Goal: Task Accomplishment & Management: Complete application form

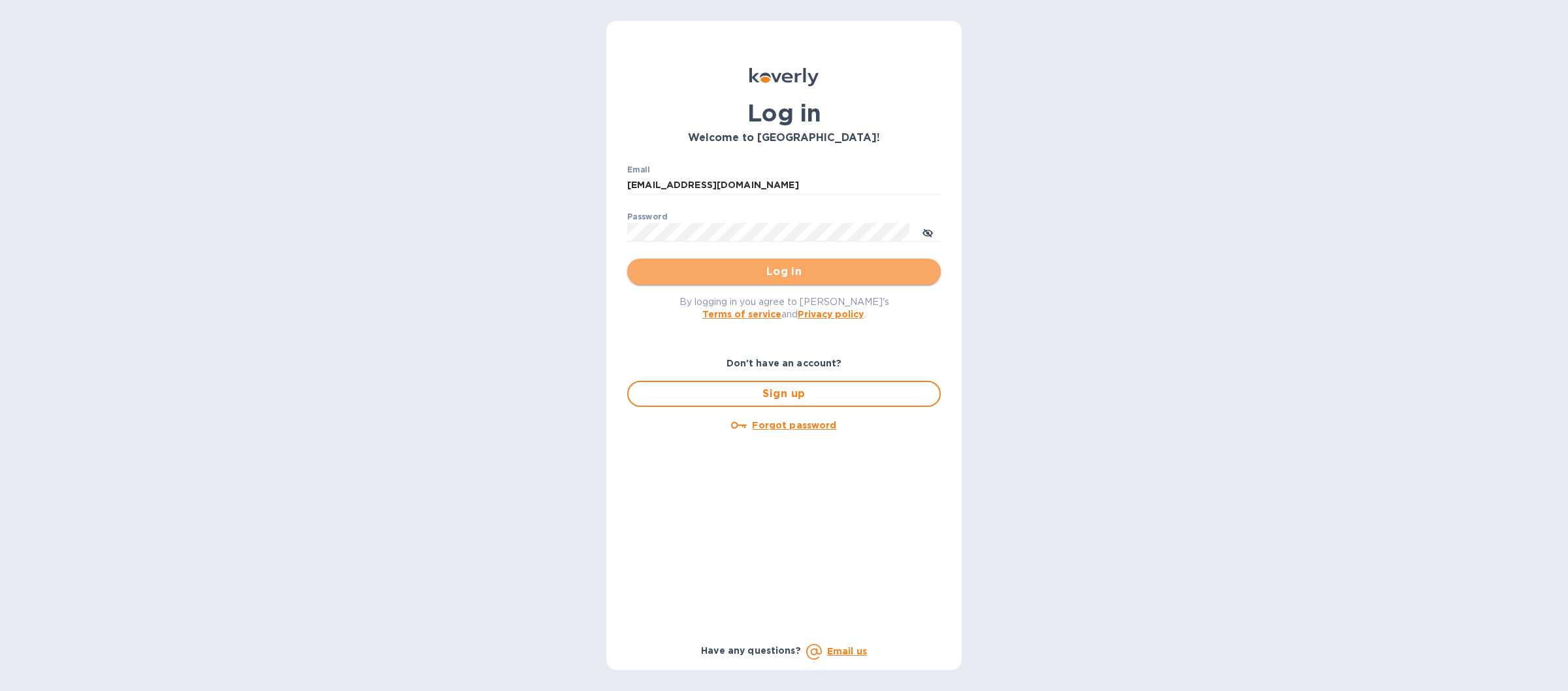
click at [717, 269] on span "Log in" at bounding box center [784, 271] width 293 height 16
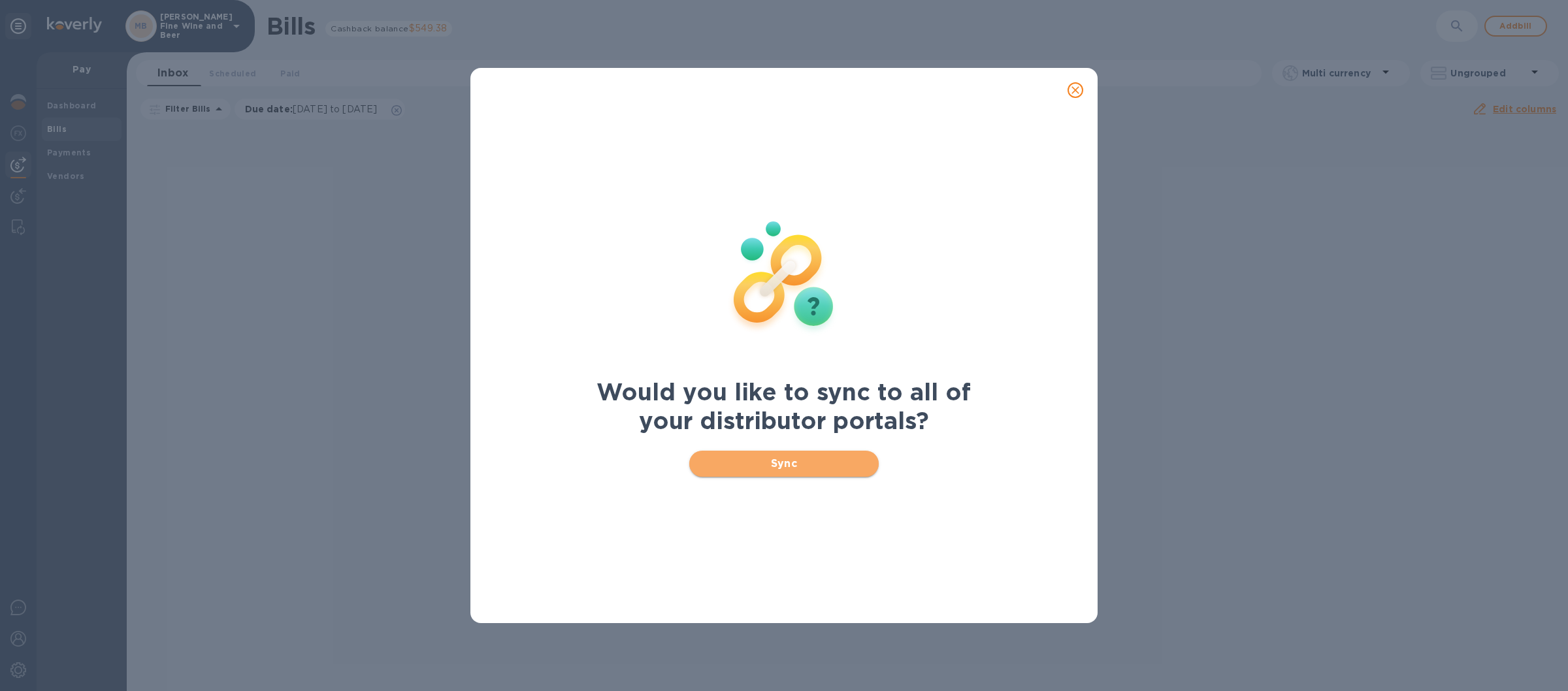
drag, startPoint x: 711, startPoint y: 450, endPoint x: 711, endPoint y: 460, distance: 10.0
click at [711, 457] on button "Sync" at bounding box center [784, 464] width 190 height 26
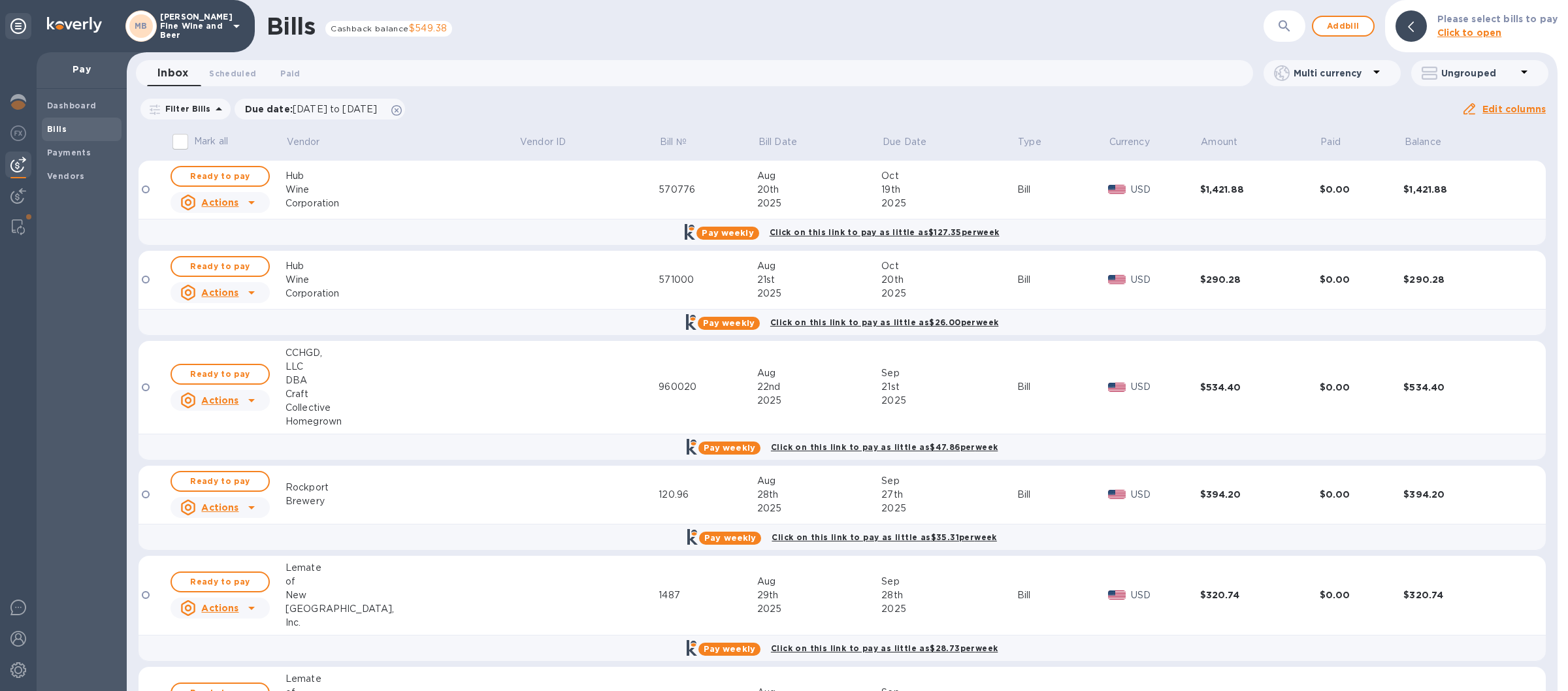
click at [238, 26] on icon at bounding box center [237, 26] width 7 height 3
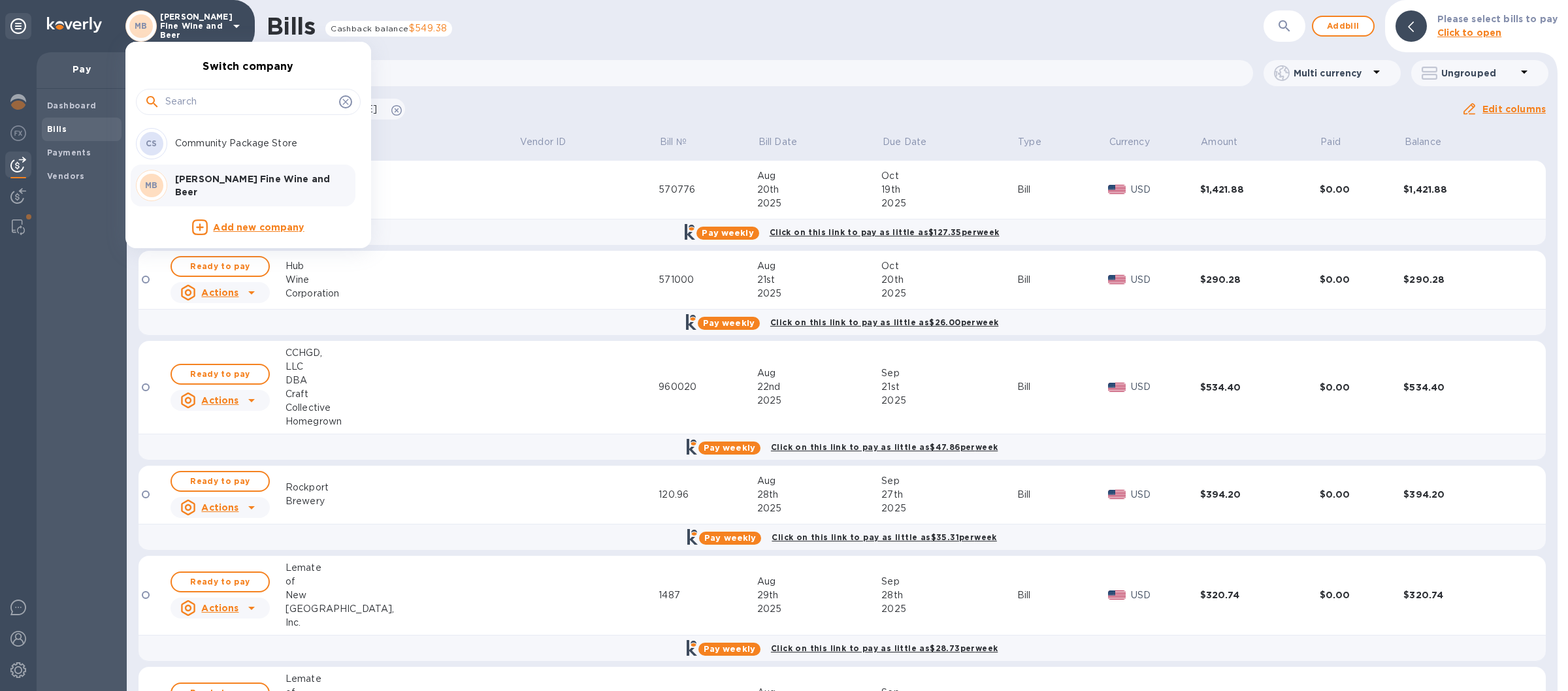
drag, startPoint x: 221, startPoint y: 143, endPoint x: 283, endPoint y: 146, distance: 62.1
click at [221, 144] on p "Community Package Store" at bounding box center [257, 143] width 165 height 13
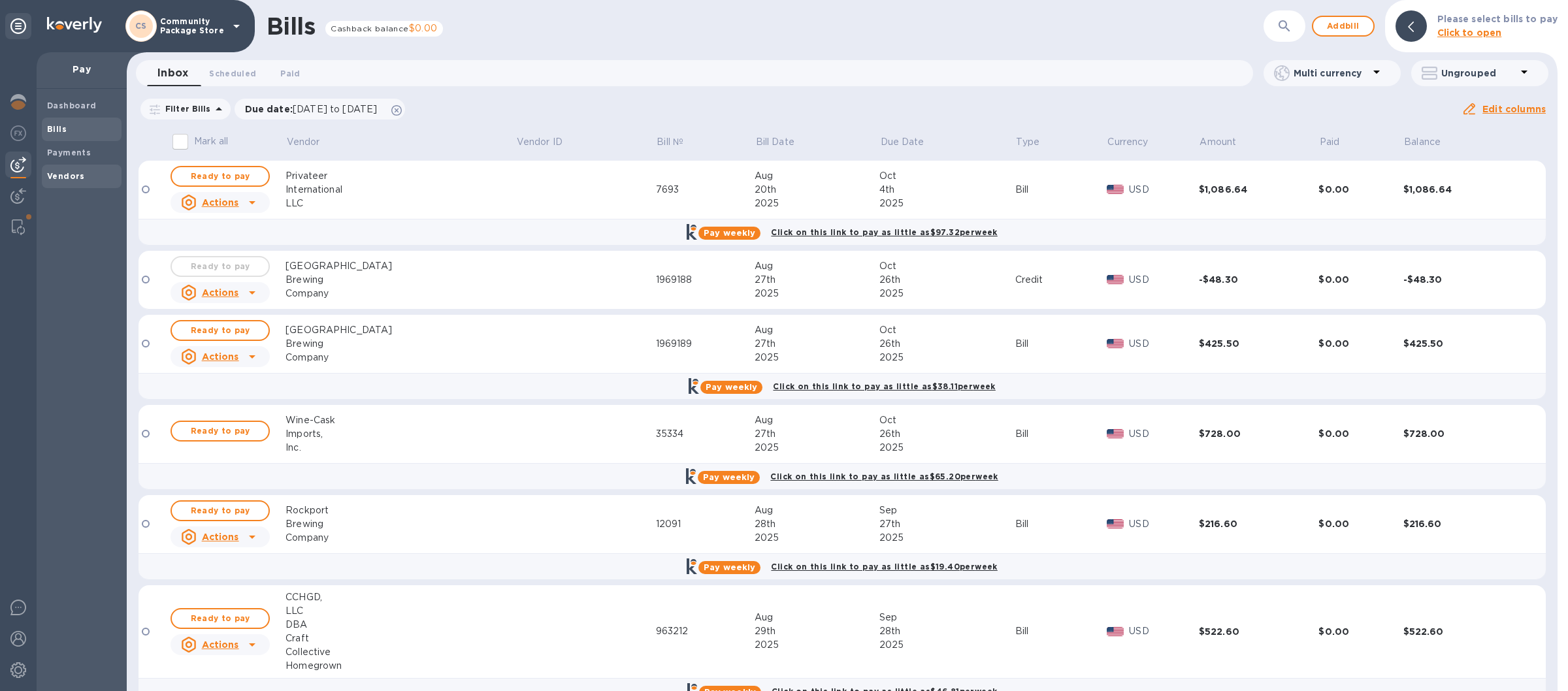
click at [72, 165] on div "Vendors" at bounding box center [82, 176] width 80 height 24
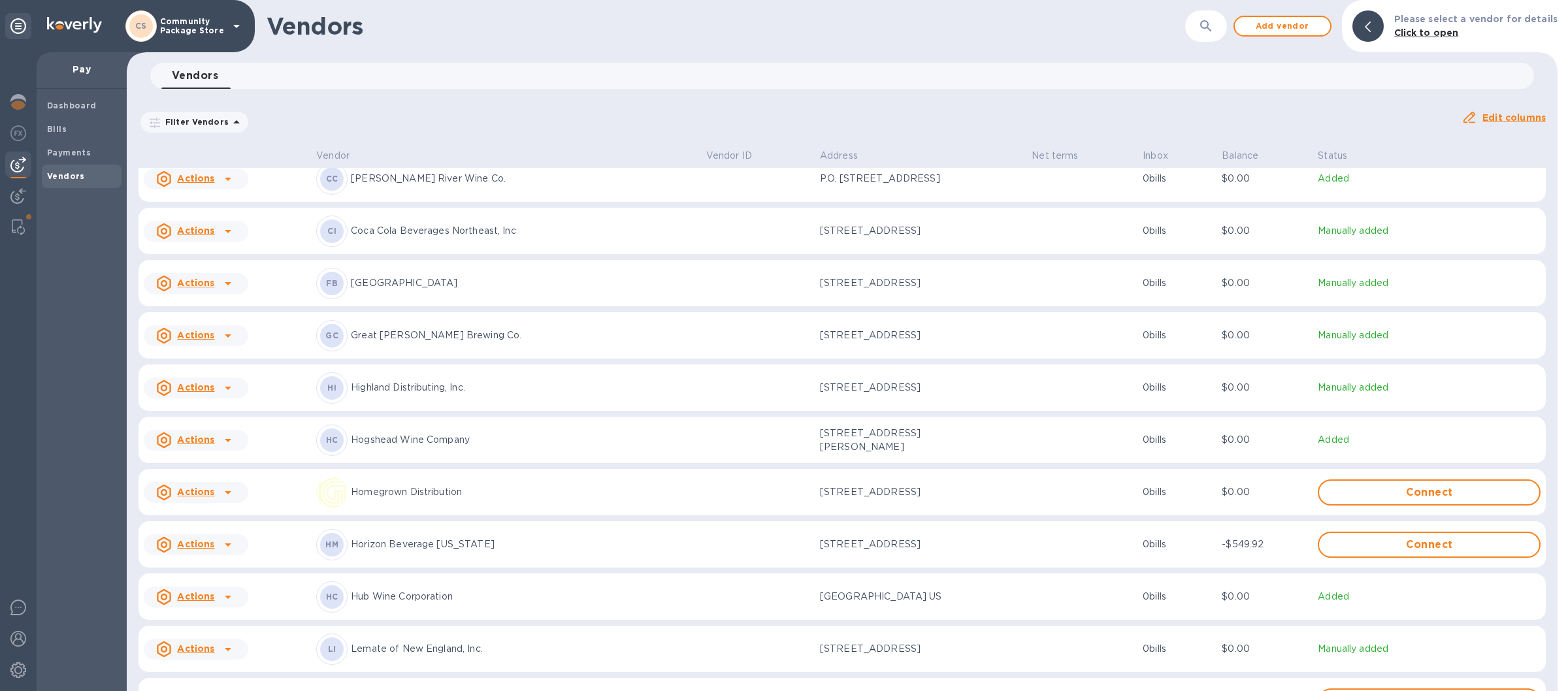
scroll to position [1018, 0]
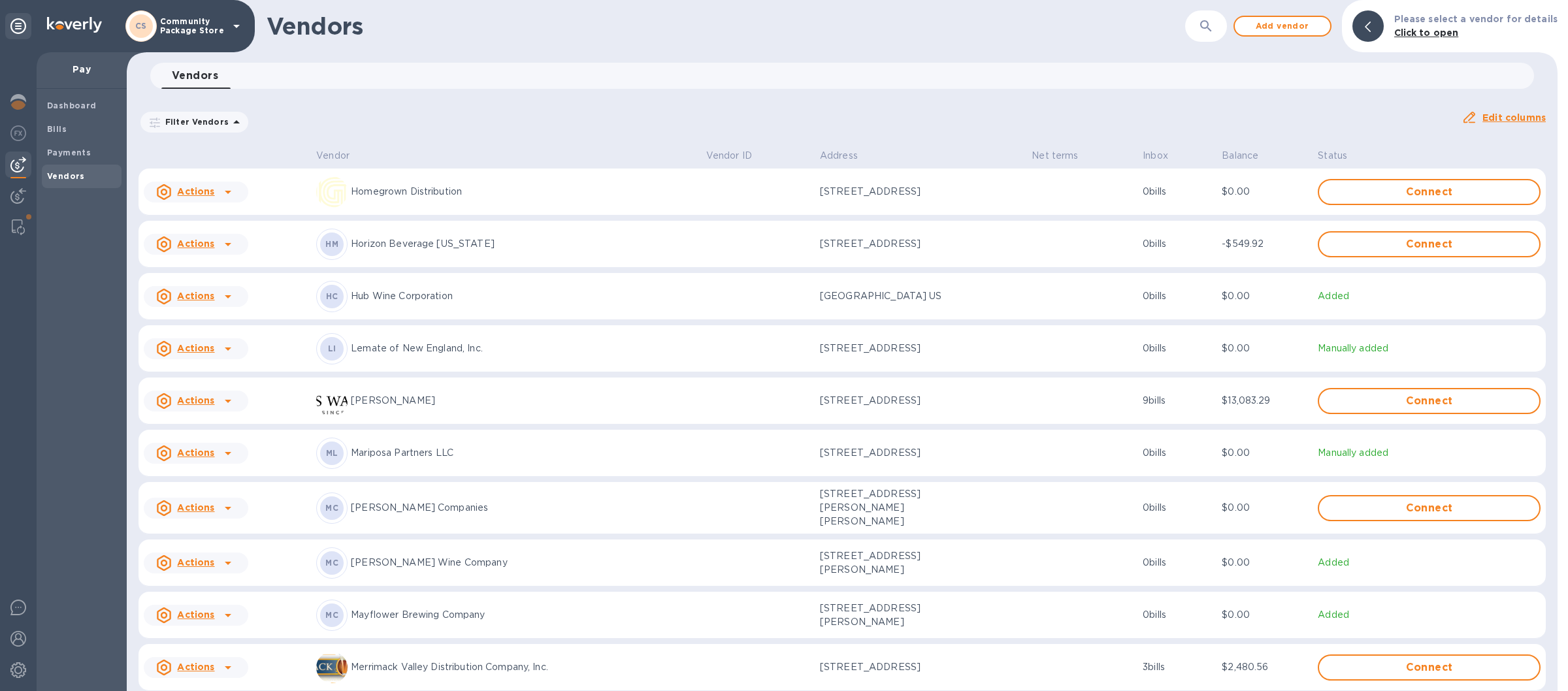
click at [404, 299] on p "Hub Wine Corporation" at bounding box center [523, 296] width 345 height 13
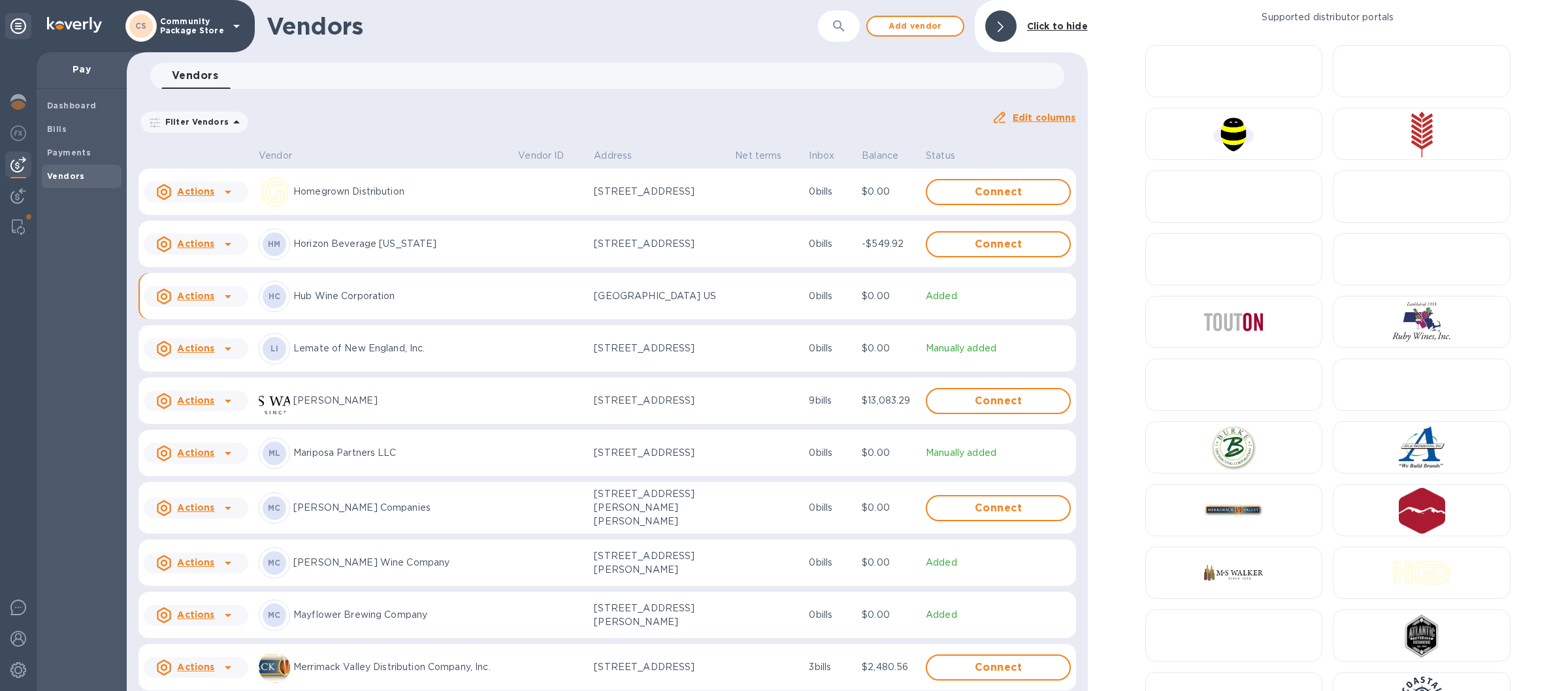
scroll to position [1067, 0]
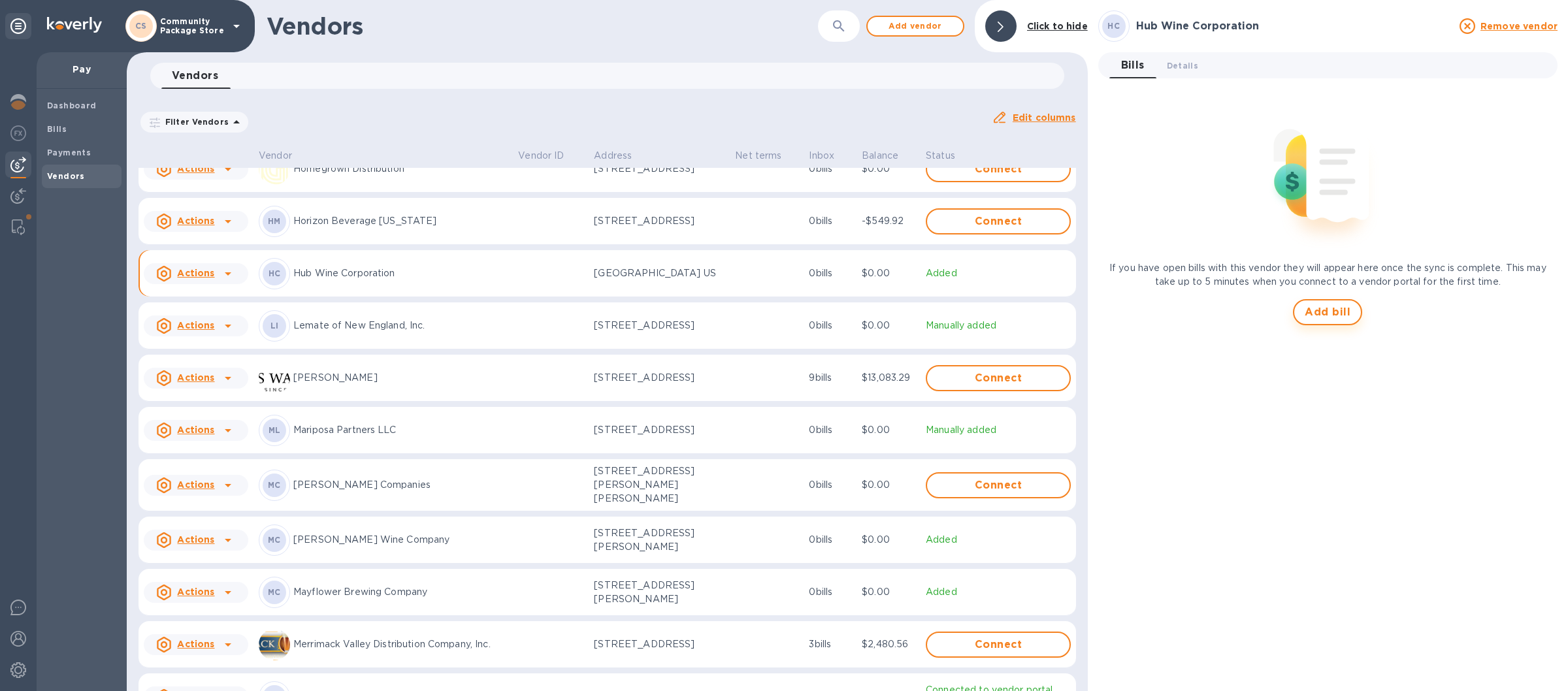
click at [1324, 317] on span "Add bill" at bounding box center [1328, 312] width 46 height 16
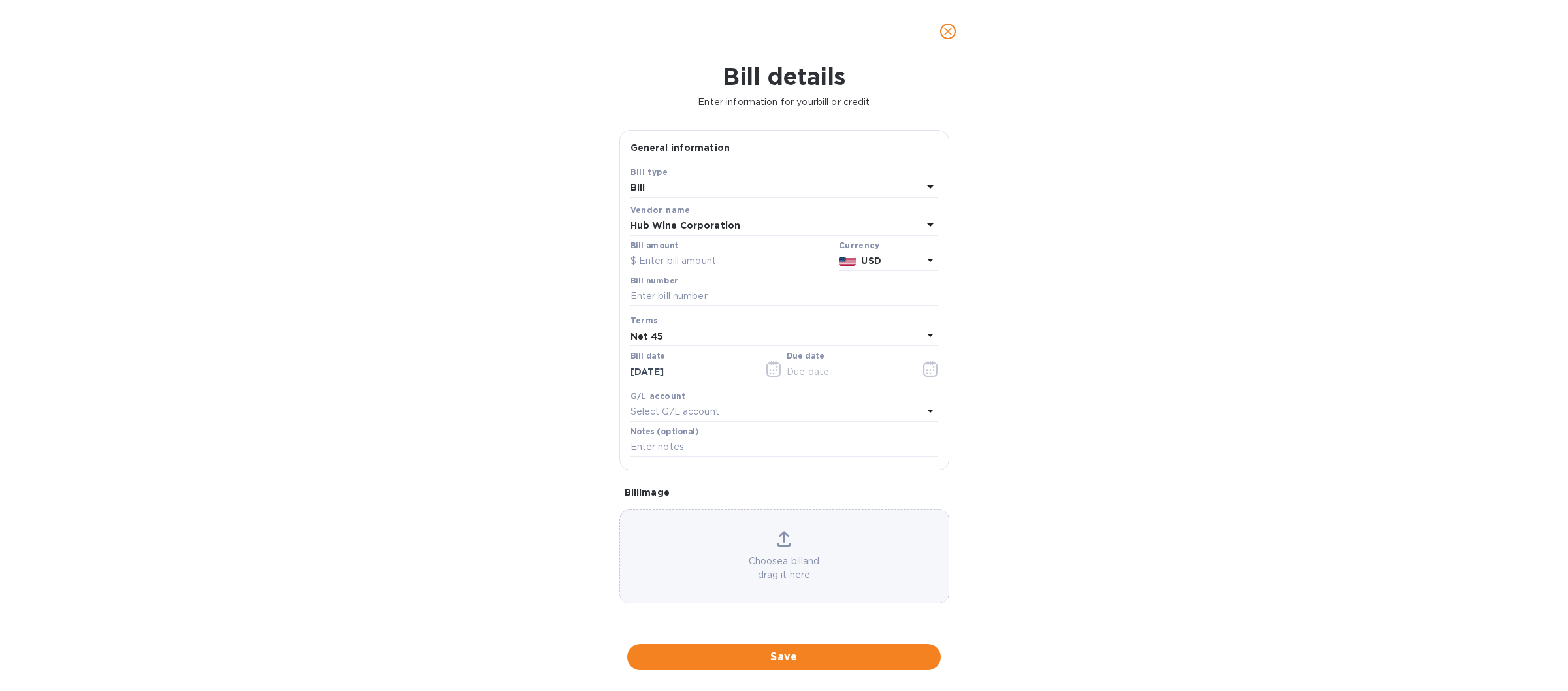
type input "[DATE]"
click at [687, 243] on div "Bill amount" at bounding box center [732, 256] width 203 height 30
click at [687, 238] on div "Vendor name Hub Wine Corporation" at bounding box center [784, 219] width 313 height 38
click at [652, 258] on input "text" at bounding box center [732, 261] width 203 height 20
type input "1,171.52"
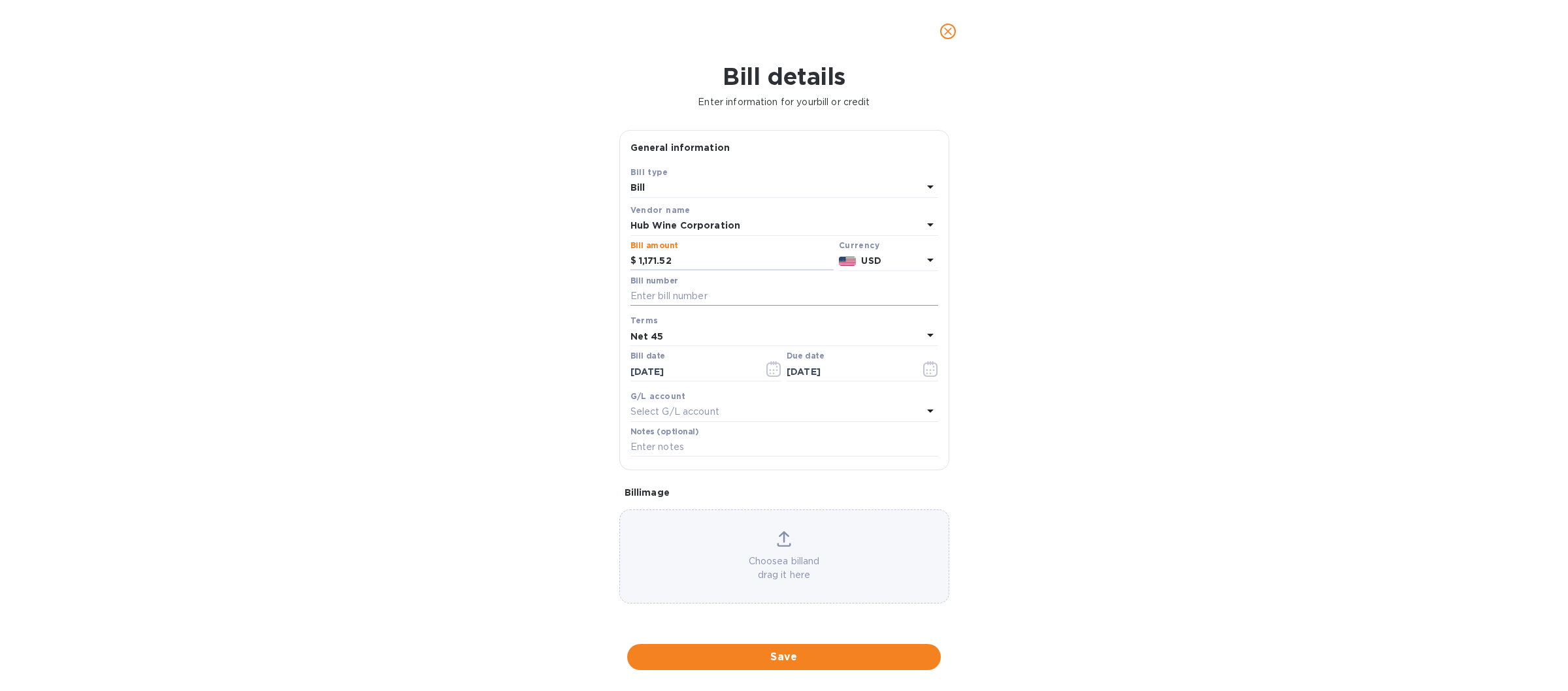
click at [659, 298] on input "text" at bounding box center [784, 296] width 308 height 20
type input "573757"
click at [923, 336] on icon at bounding box center [930, 335] width 16 height 16
click at [676, 435] on p "Net 60" at bounding box center [778, 435] width 276 height 13
type input "[DATE]"
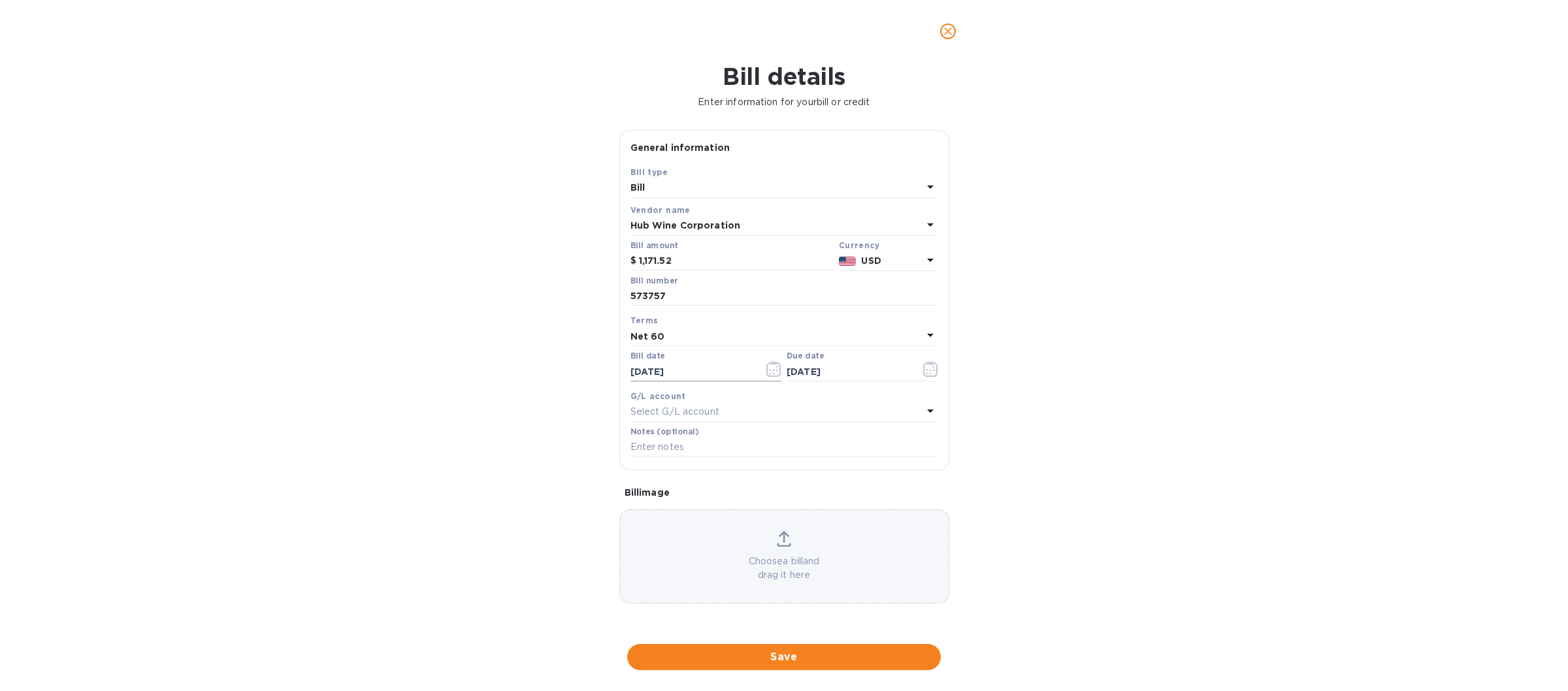
click at [772, 370] on icon "button" at bounding box center [774, 368] width 15 height 16
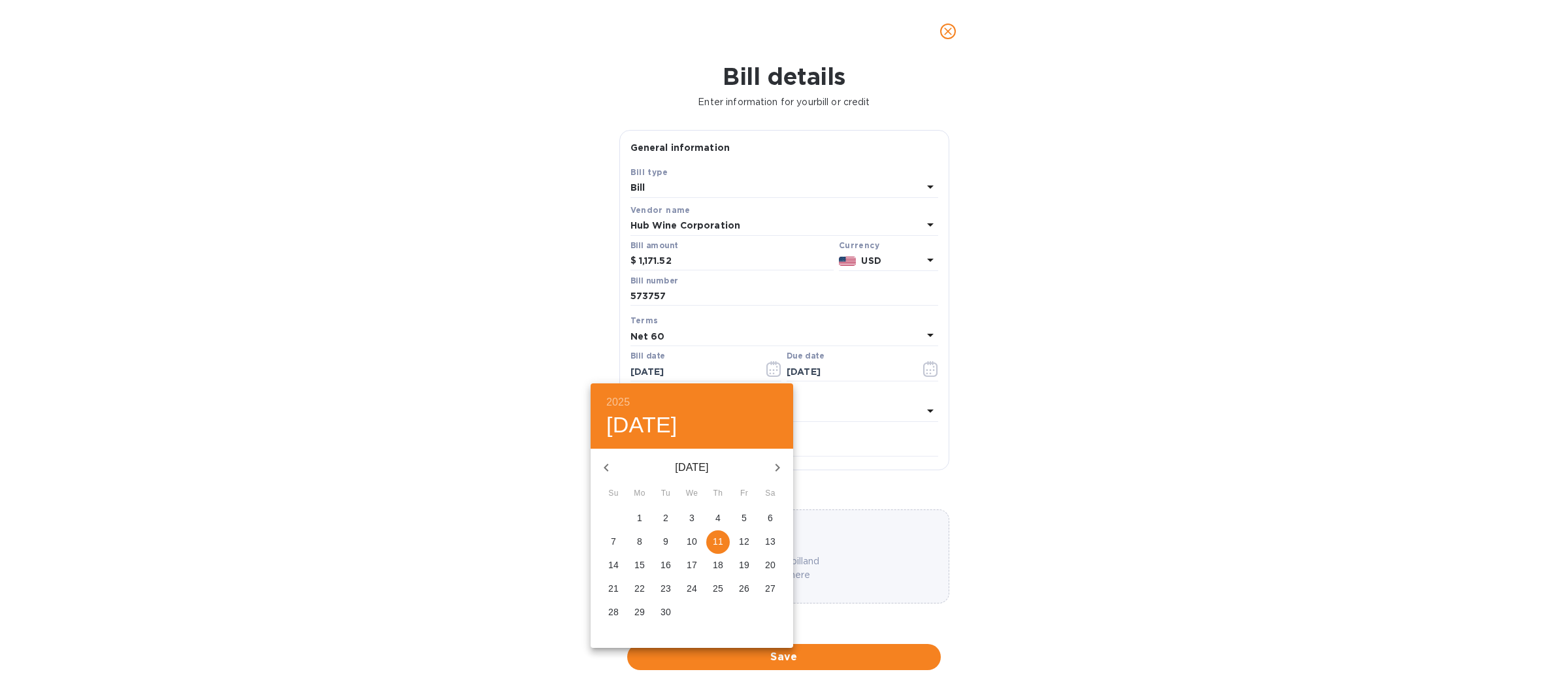
click at [690, 538] on p "10" at bounding box center [691, 541] width 10 height 13
type input "[DATE]"
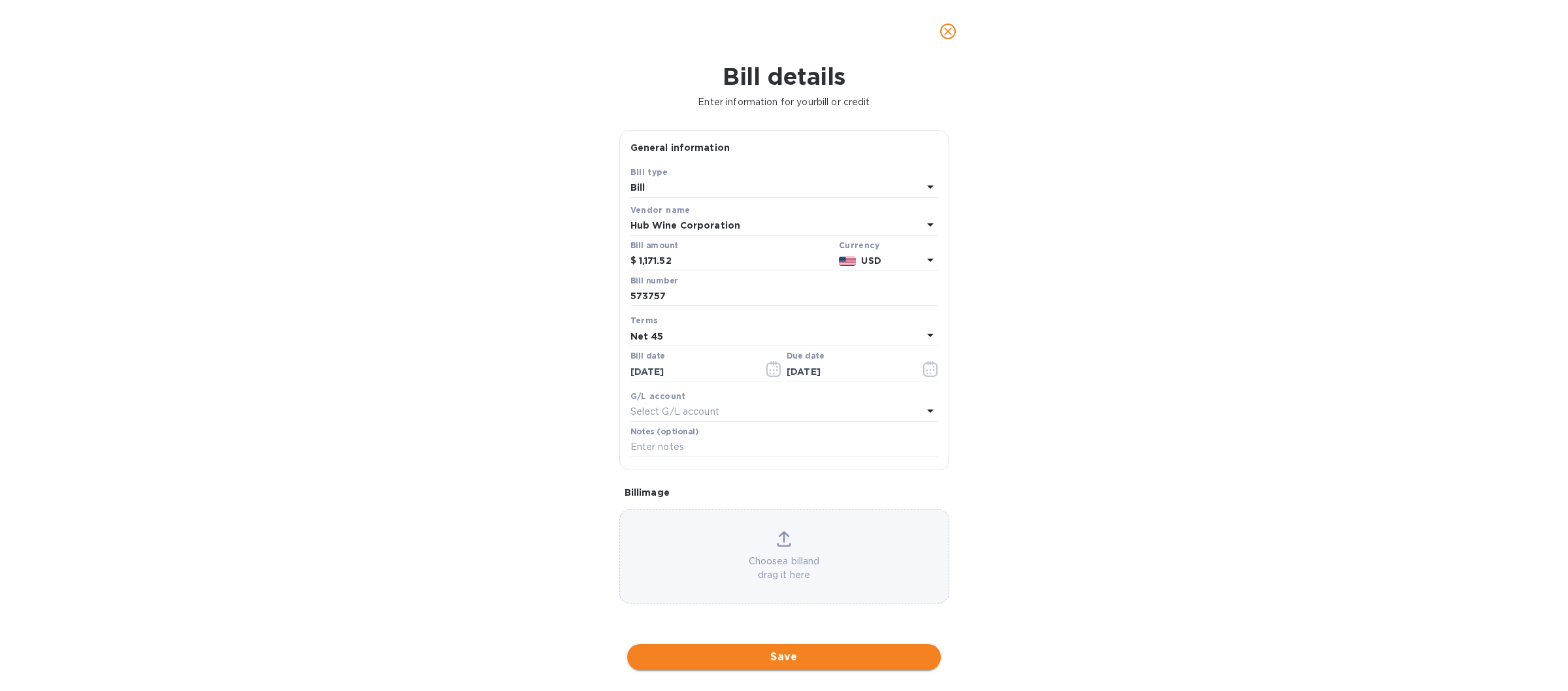
click at [752, 663] on span "Save" at bounding box center [784, 657] width 293 height 16
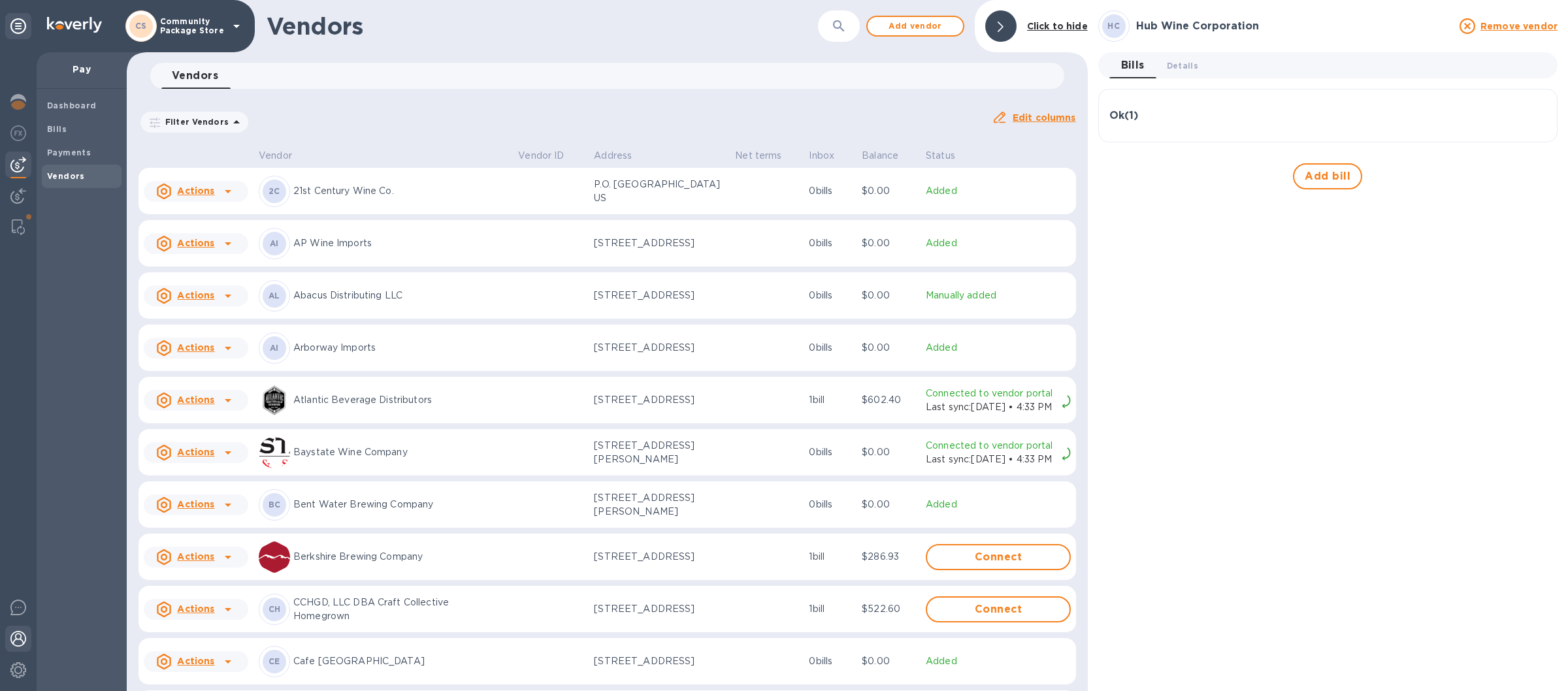
click at [13, 640] on img at bounding box center [18, 638] width 16 height 16
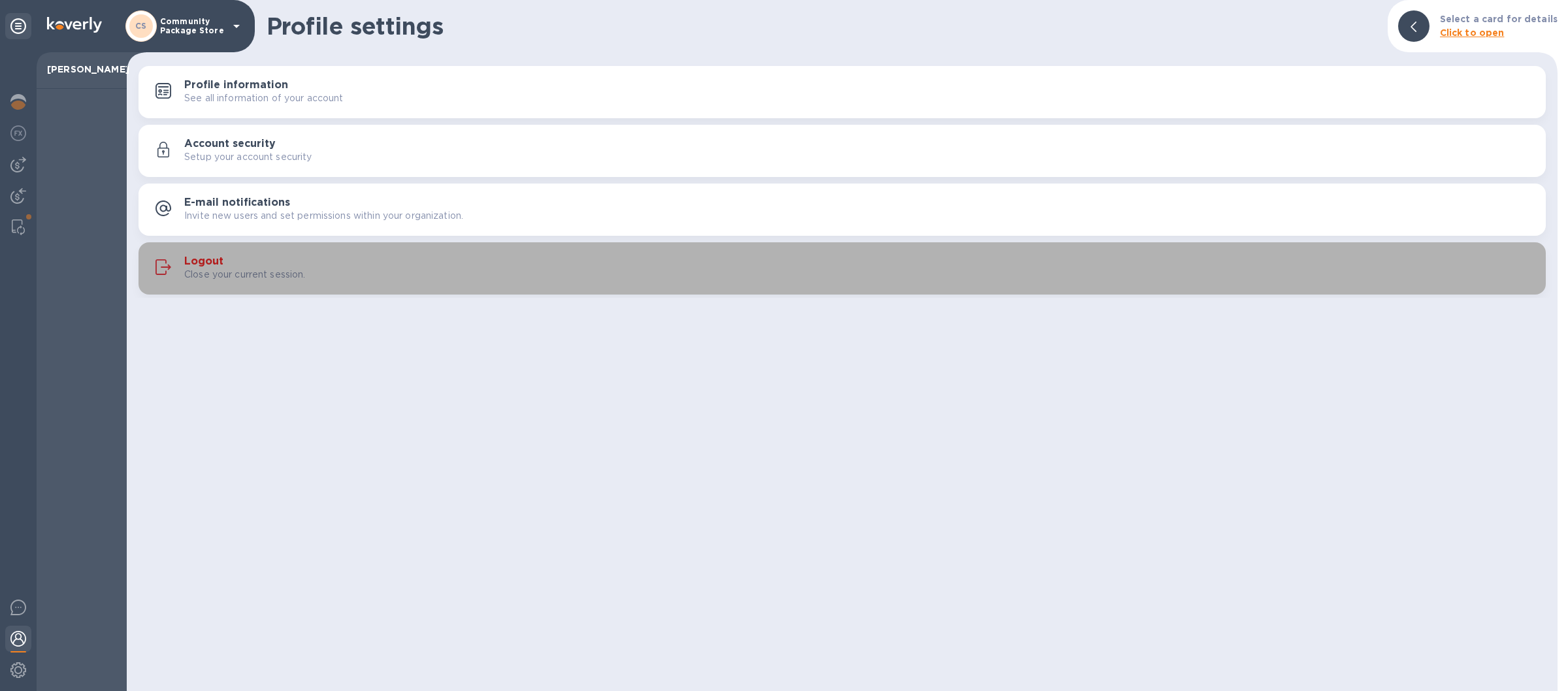
click at [535, 283] on div "Logout Close your current session." at bounding box center [842, 269] width 1392 height 31
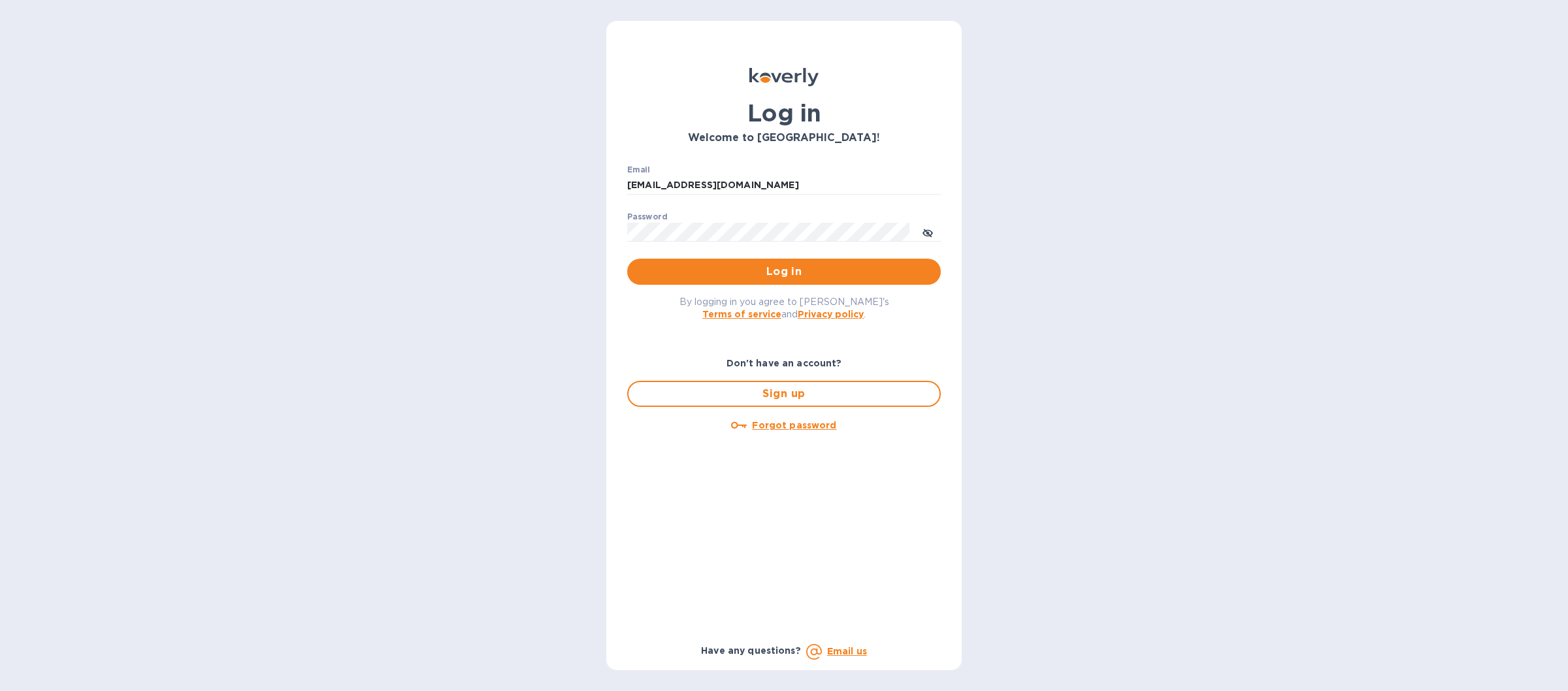
click at [1262, 51] on div "Log in Welcome to [GEOGRAPHIC_DATA]! Email [EMAIL_ADDRESS][DOMAIN_NAME] ​ Passw…" at bounding box center [784, 346] width 1568 height 691
drag, startPoint x: 1334, startPoint y: 158, endPoint x: 1383, endPoint y: 105, distance: 72.2
click at [1332, 158] on div "Log in Welcome to [GEOGRAPHIC_DATA]! Email [EMAIL_ADDRESS][DOMAIN_NAME] ​ Passw…" at bounding box center [784, 346] width 1568 height 691
click at [1262, 96] on div "Log in Welcome to [GEOGRAPHIC_DATA]! Email [EMAIL_ADDRESS][DOMAIN_NAME] ​ Passw…" at bounding box center [784, 346] width 1568 height 691
